Goal: Manage account settings

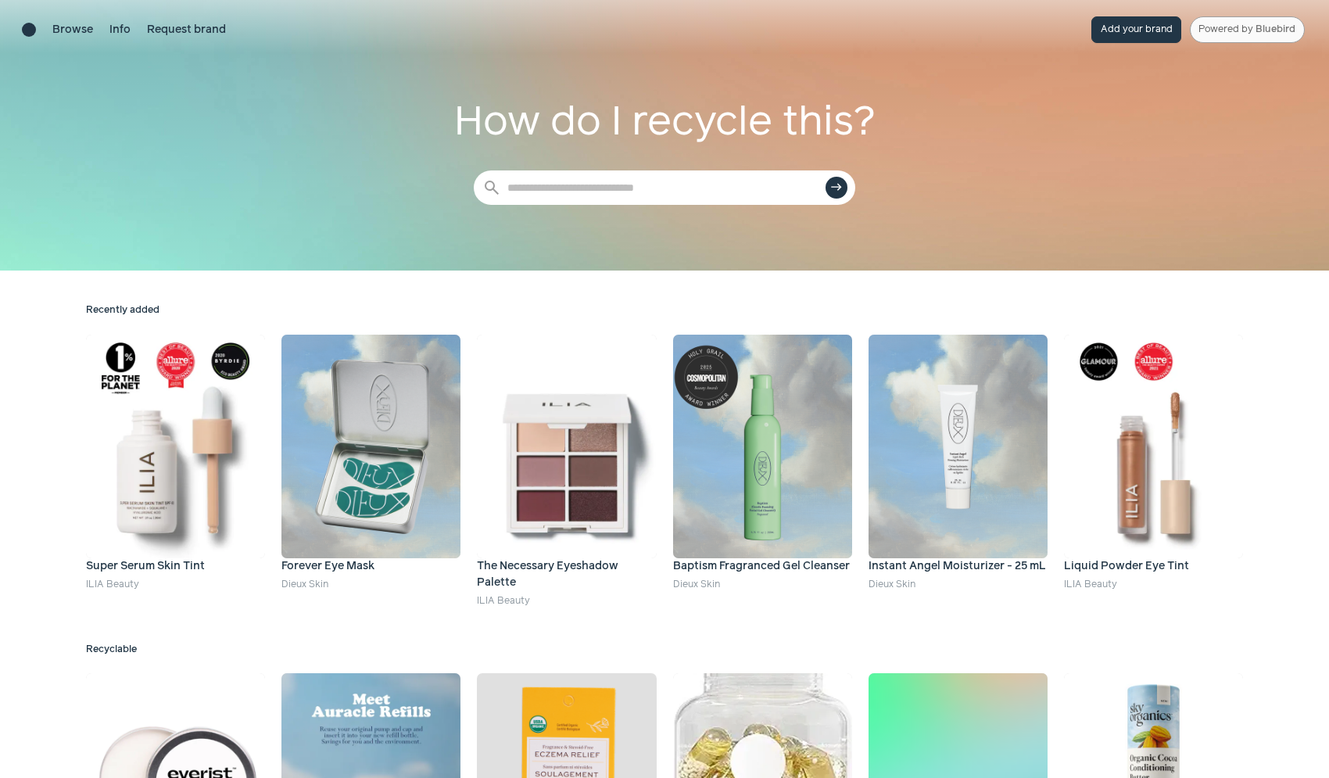
click at [1238, 37] on link "Powered by Bluebird" at bounding box center [1247, 29] width 115 height 27
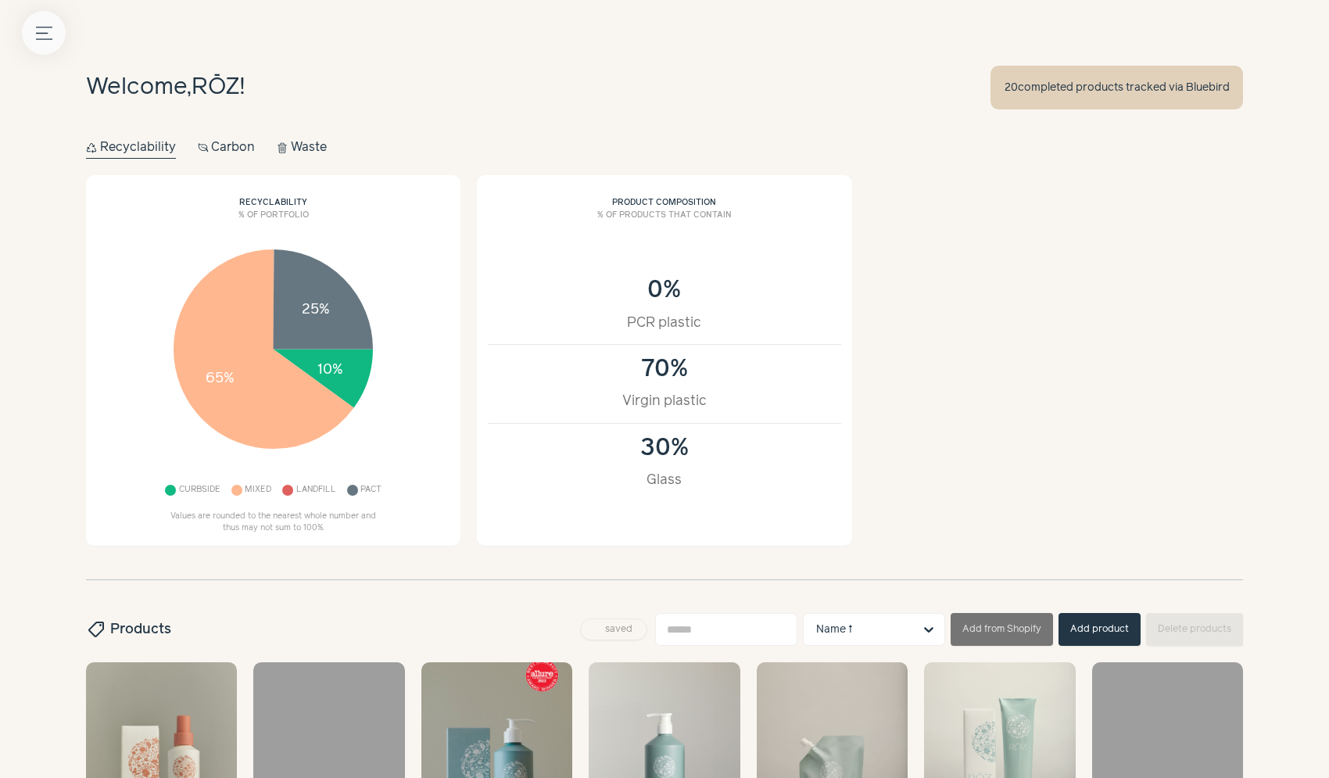
click at [45, 27] on icon "button" at bounding box center [44, 33] width 16 height 12
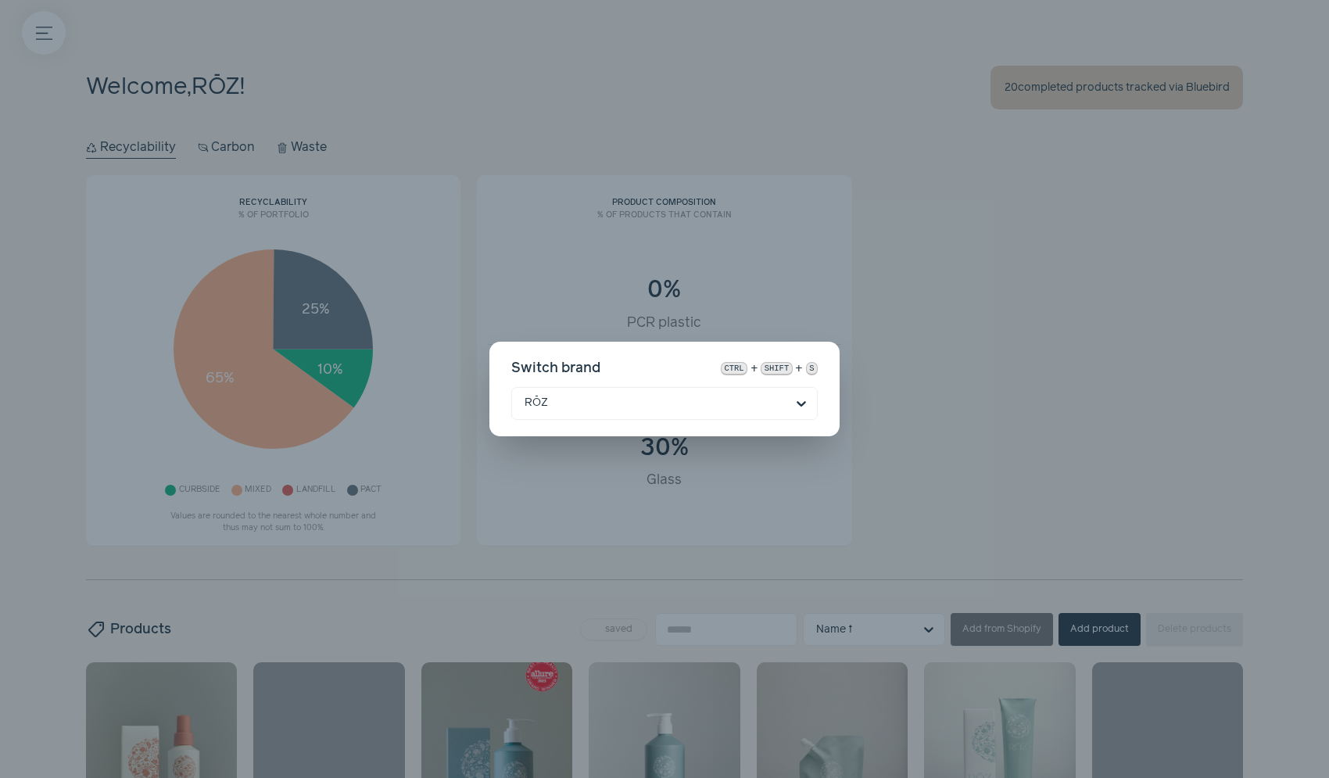
click at [227, 749] on div "Switch brand ctrl + shift + s RŌZ" at bounding box center [664, 389] width 1329 height 778
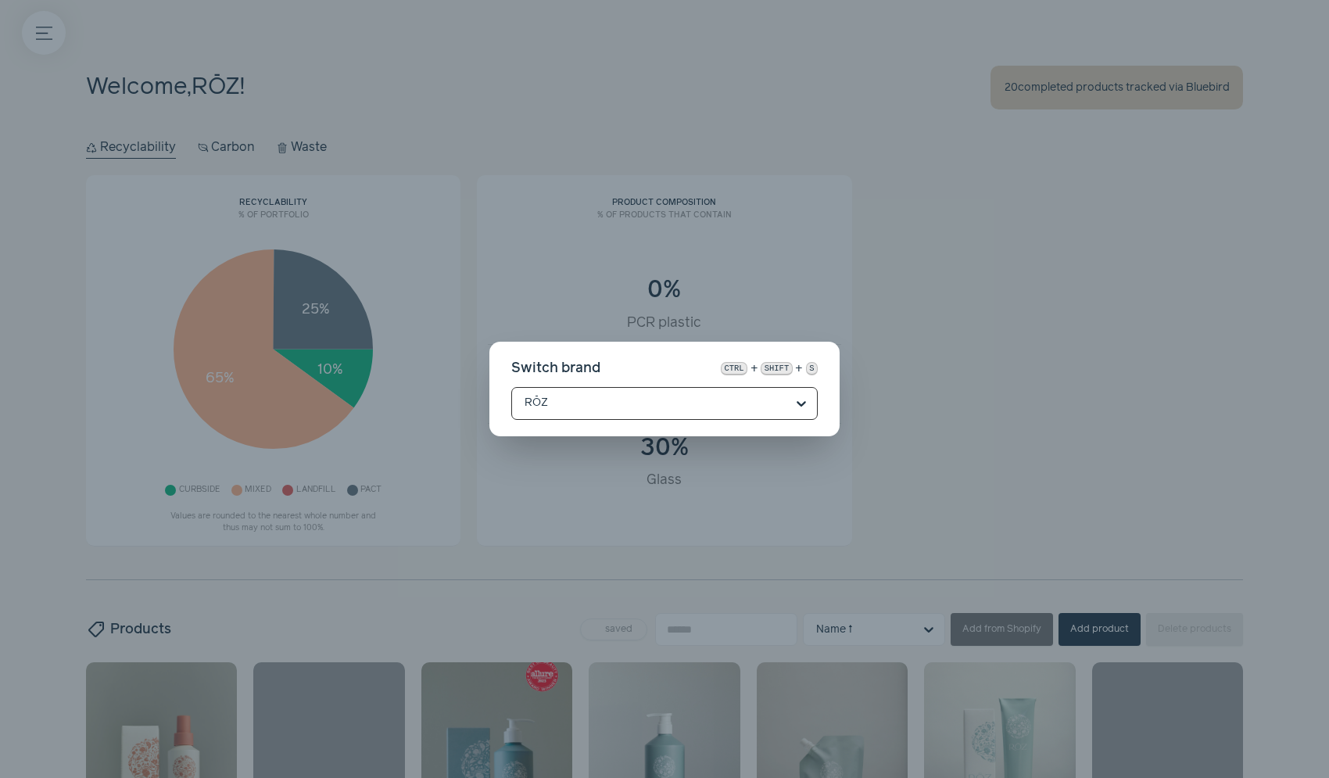
click at [674, 396] on input "text" at bounding box center [655, 403] width 261 height 31
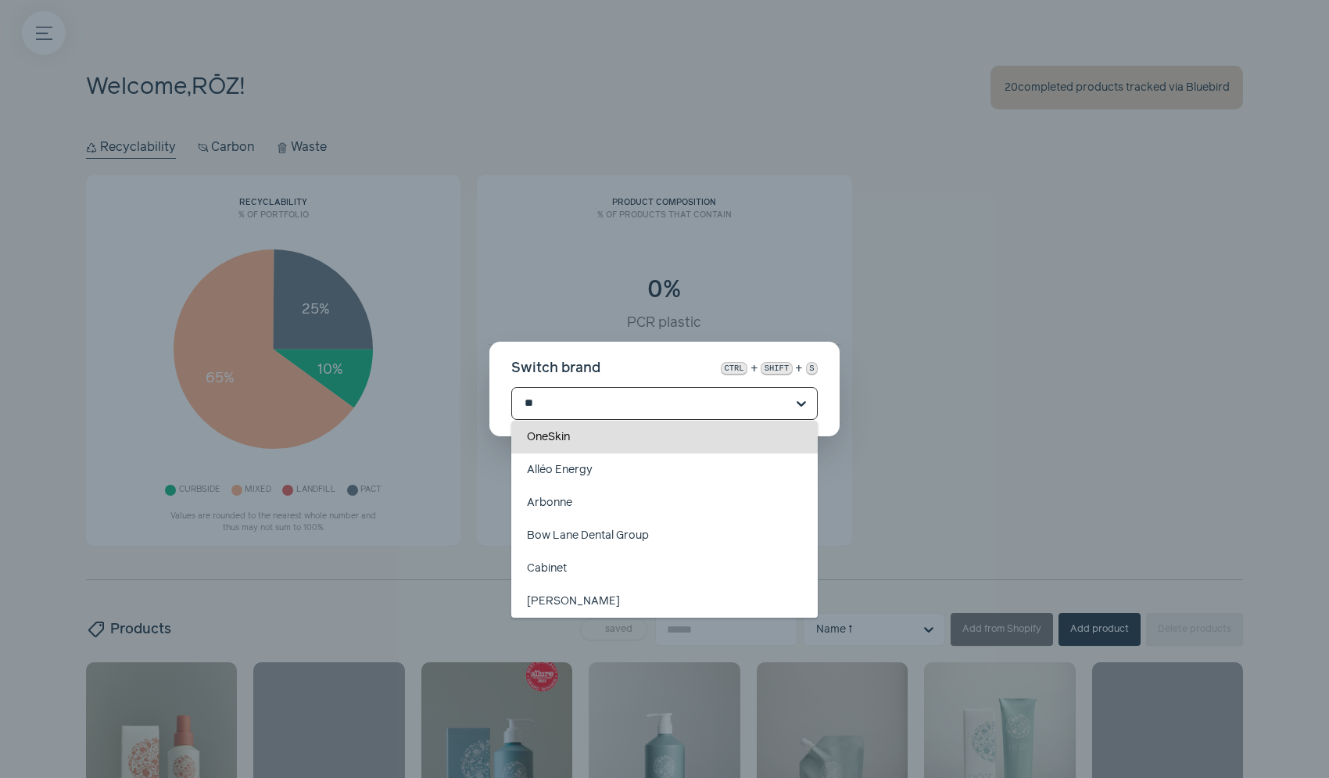
type input "***"
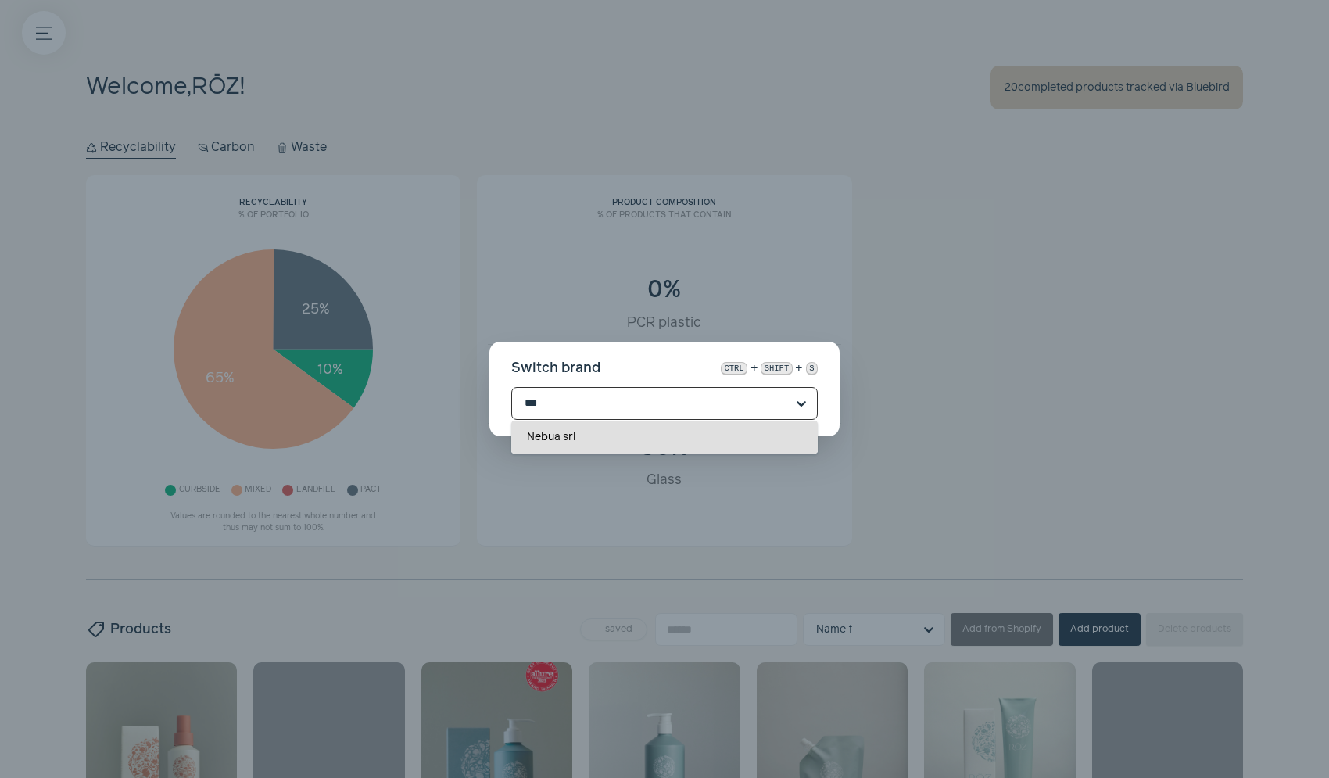
click at [618, 432] on div "Nebua srl" at bounding box center [664, 437] width 307 height 33
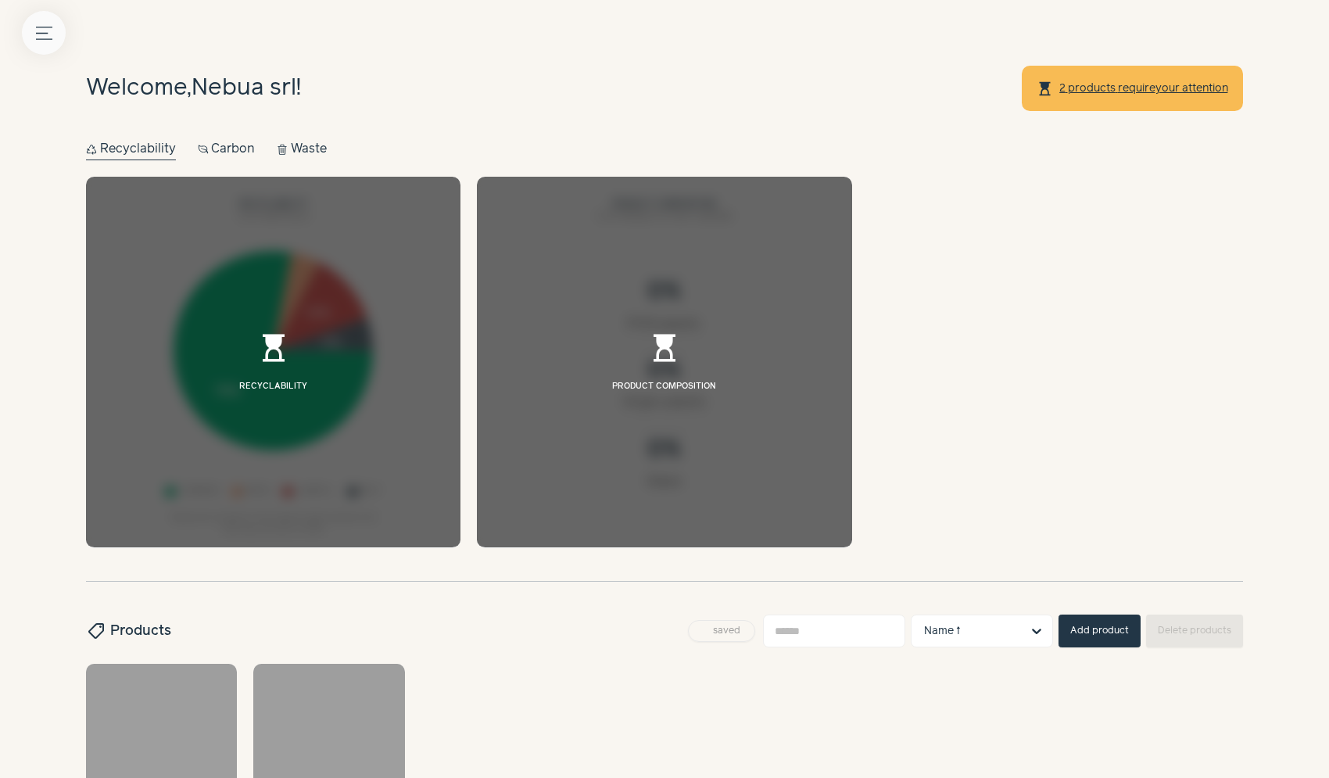
click at [34, 23] on button "Menu button" at bounding box center [44, 33] width 44 height 44
